Goal: Information Seeking & Learning: Learn about a topic

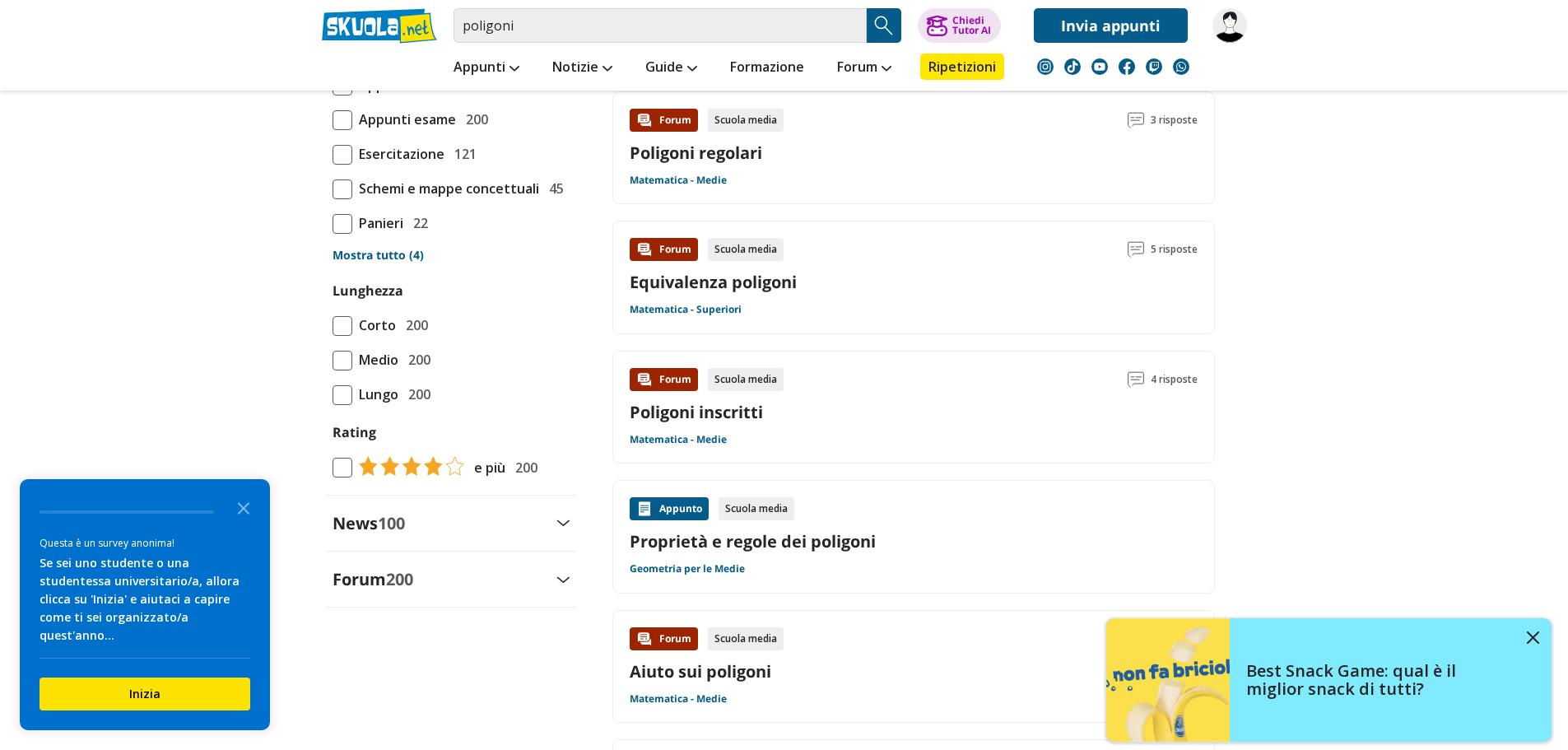
scroll to position [1483, 0]
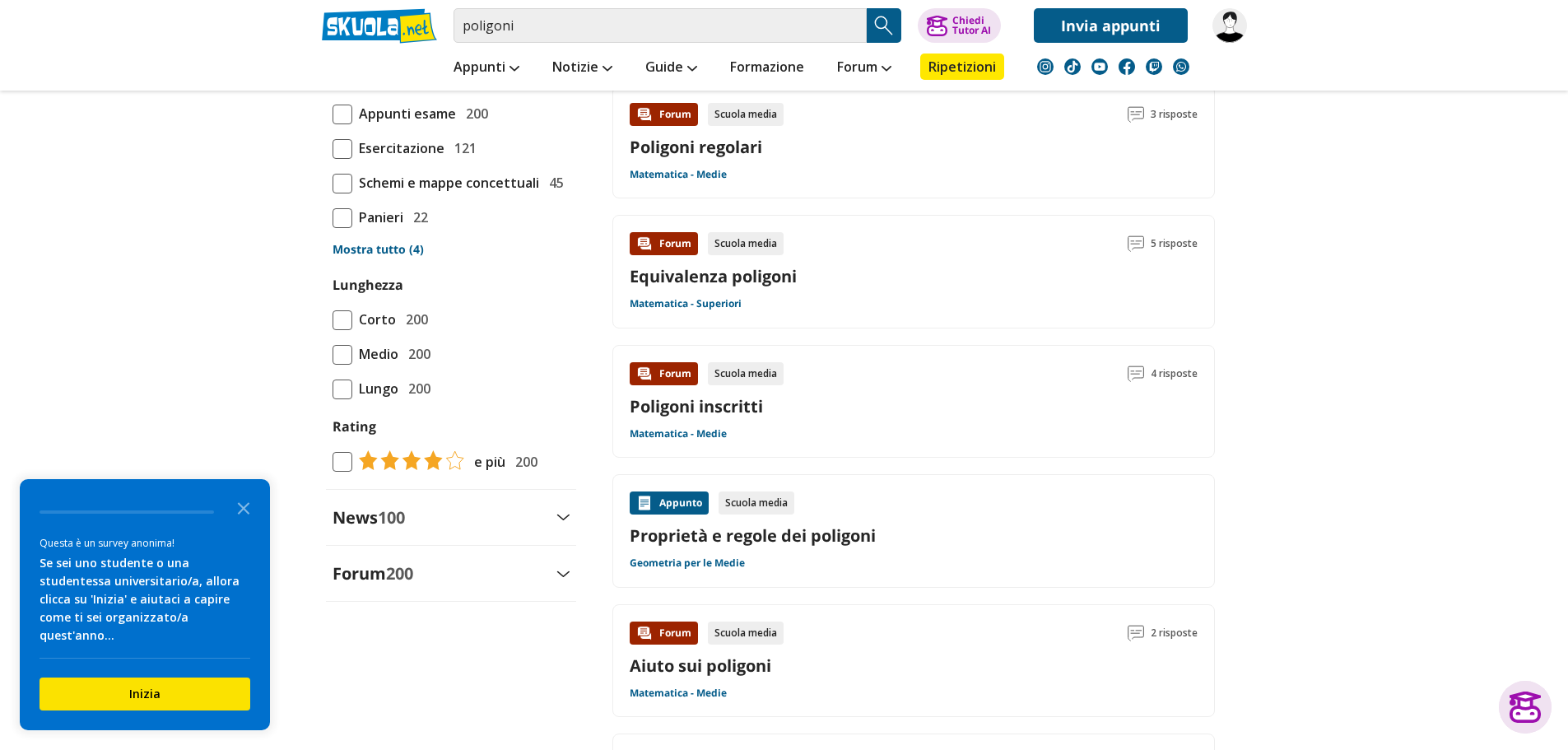
click at [791, 540] on link "Proprietà e regole dei poligoni" at bounding box center [914, 536] width 568 height 22
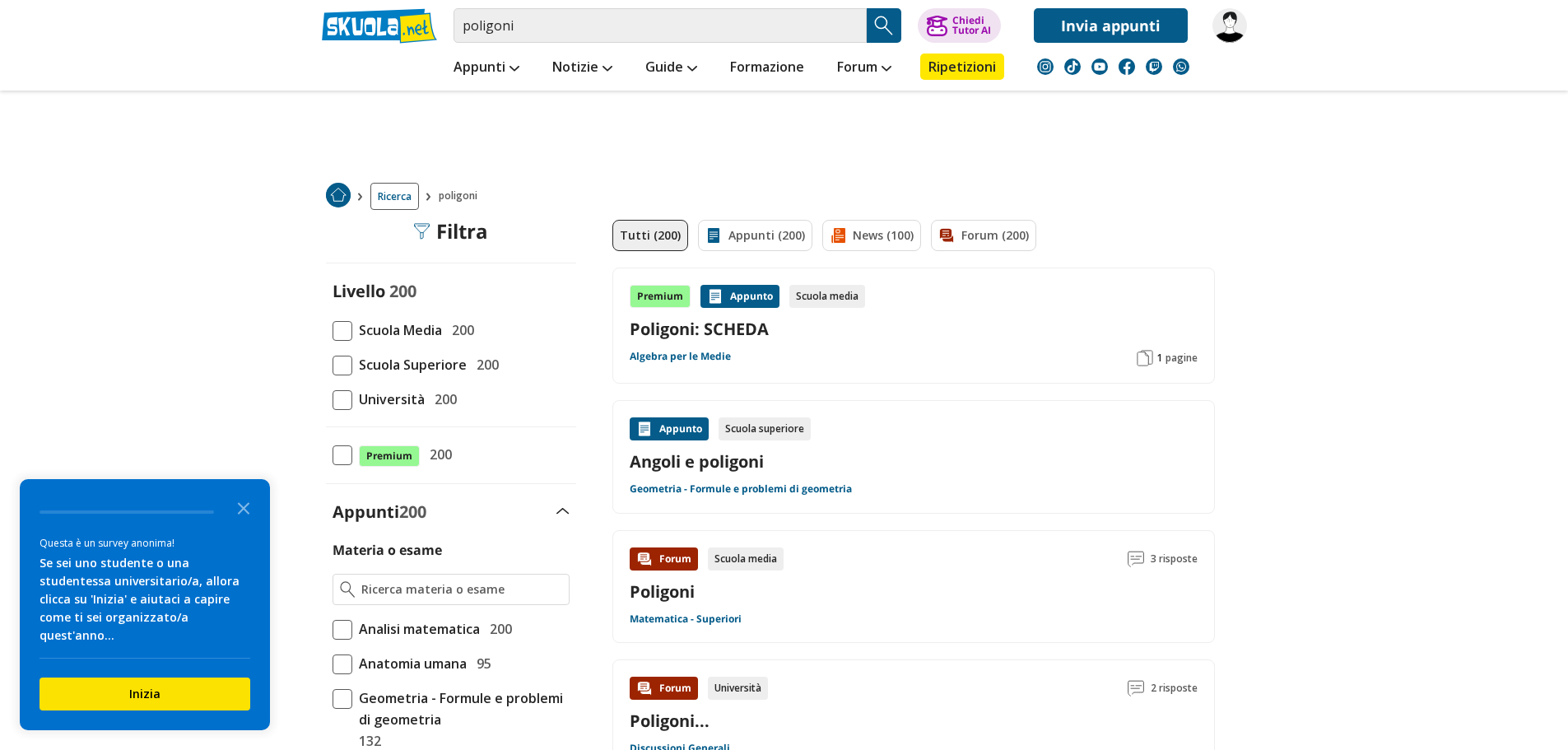
click at [699, 336] on link "Poligoni: SCHEDA" at bounding box center [914, 329] width 568 height 22
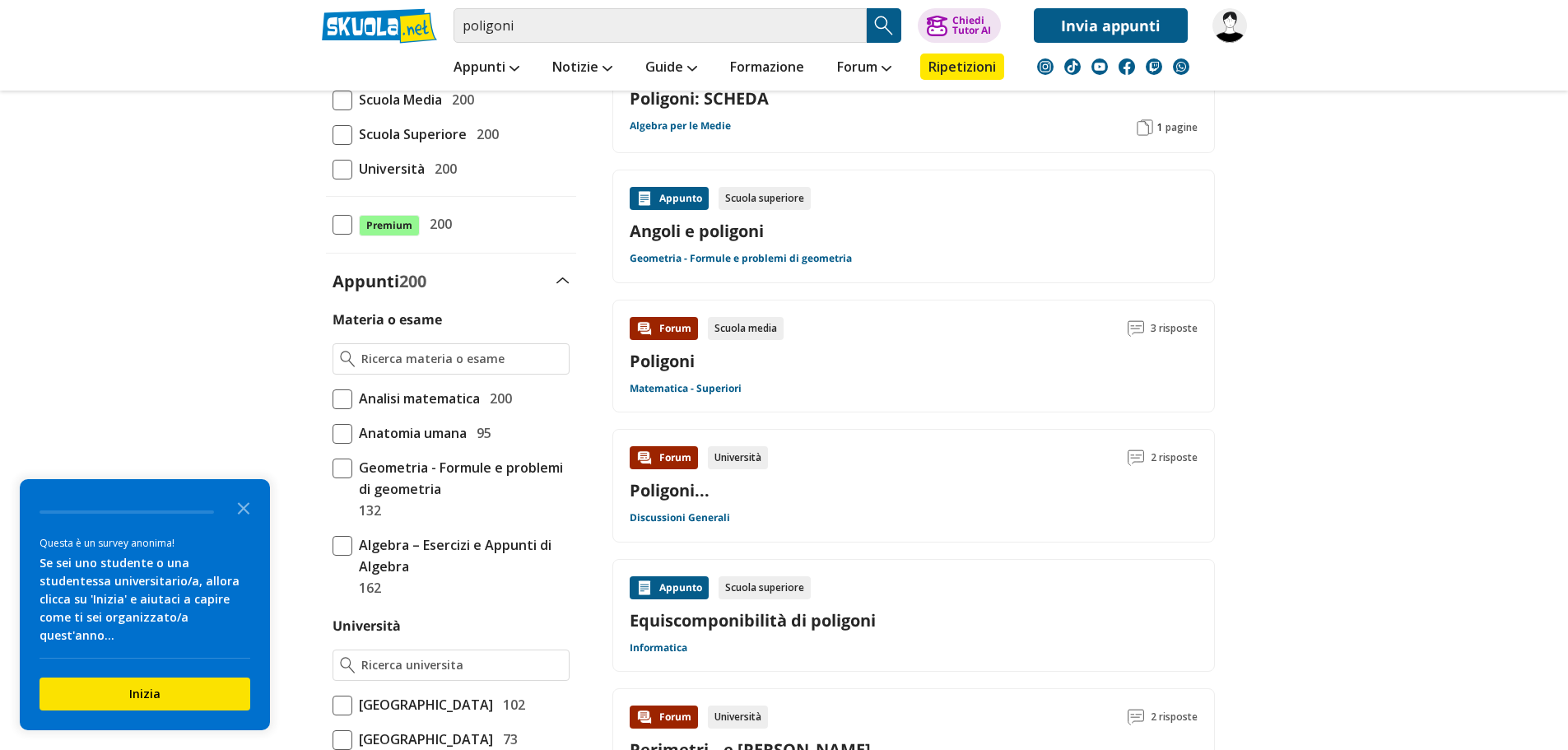
scroll to position [247, 0]
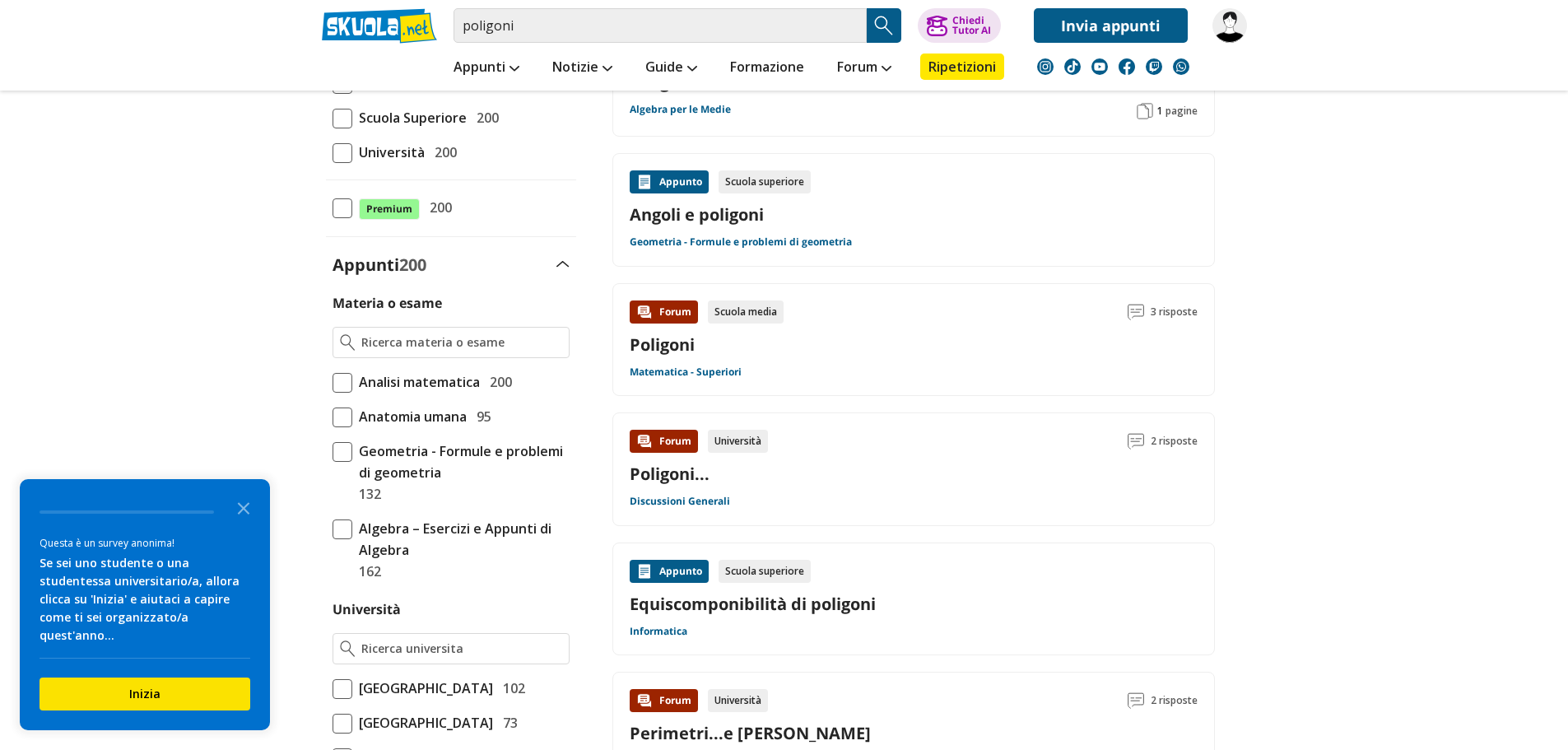
click at [735, 211] on link "Angoli e poligoni" at bounding box center [914, 215] width 568 height 22
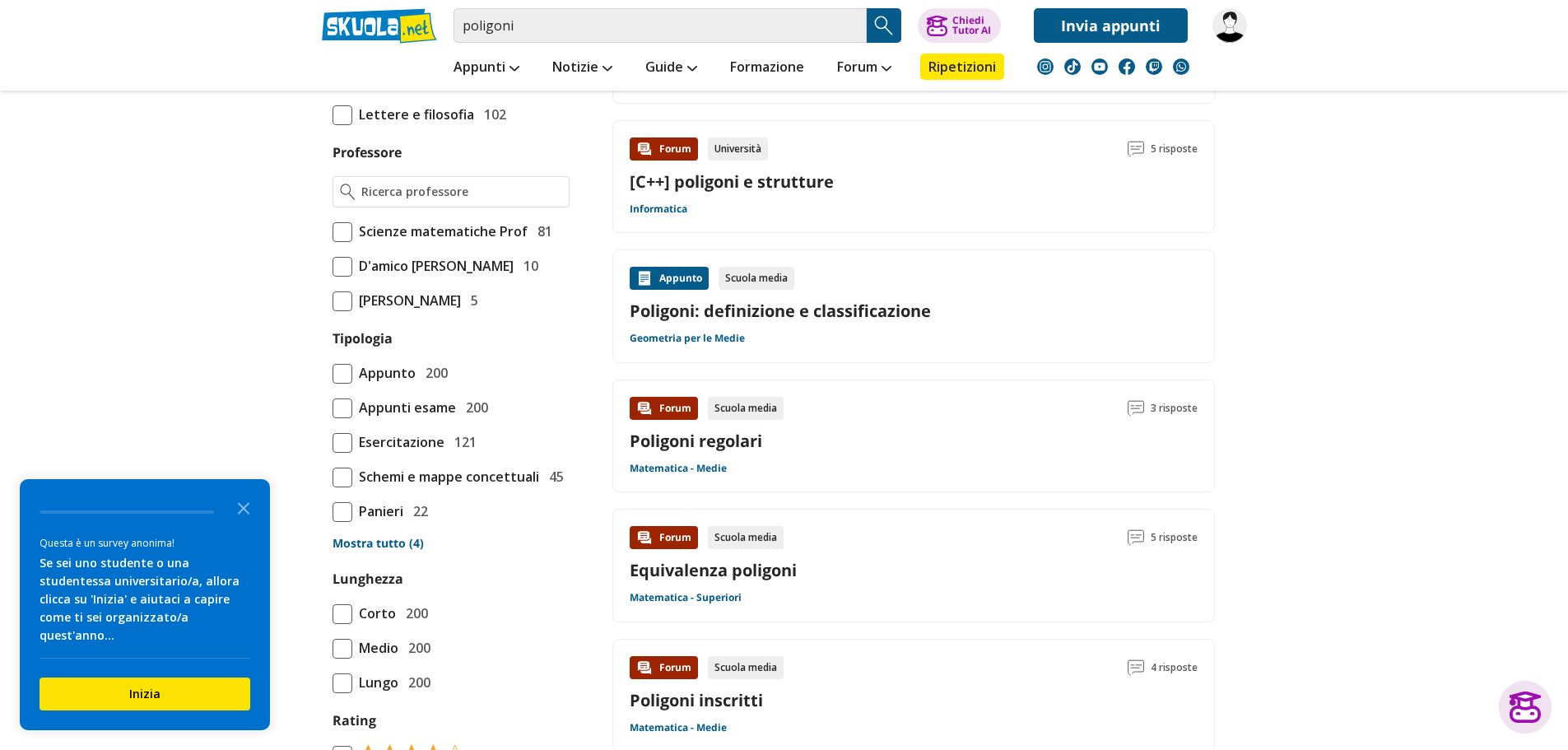
scroll to position [1235, 0]
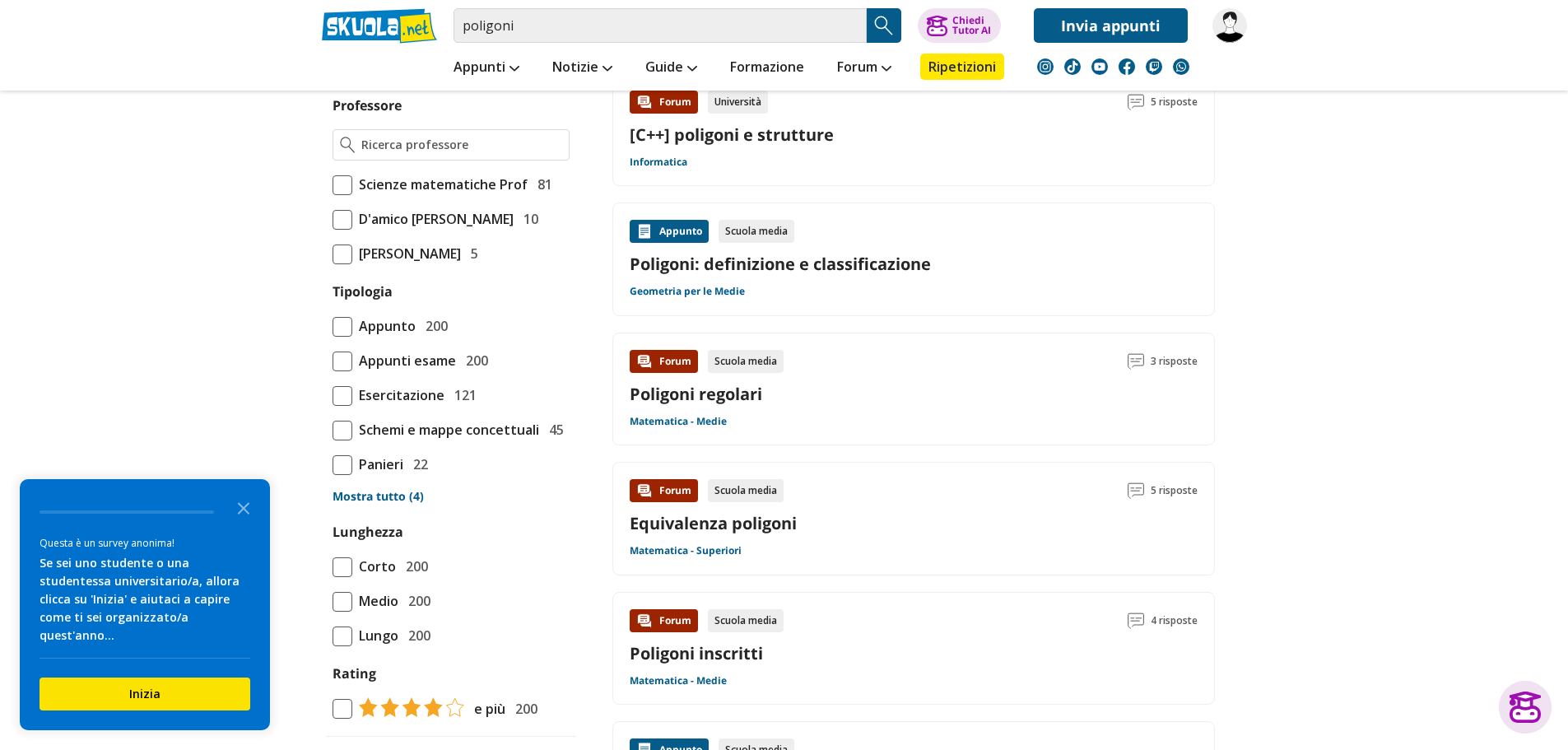
click at [692, 288] on link "Geometria per le Medie" at bounding box center [688, 291] width 115 height 13
click at [724, 265] on link "Poligoni: definizione e classificazione" at bounding box center [914, 264] width 568 height 22
